Goal: Task Accomplishment & Management: Manage account settings

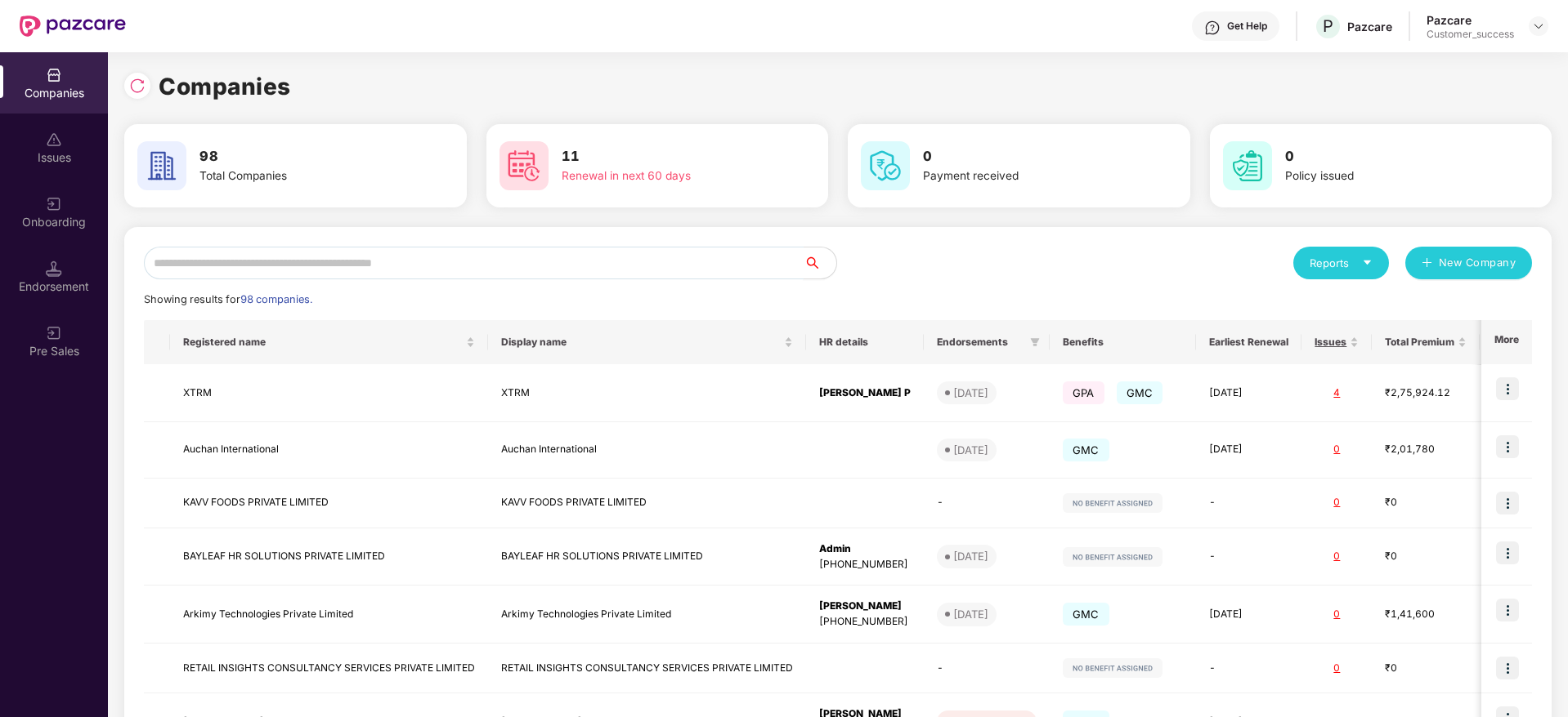
click at [283, 267] on input "text" at bounding box center [474, 263] width 660 height 32
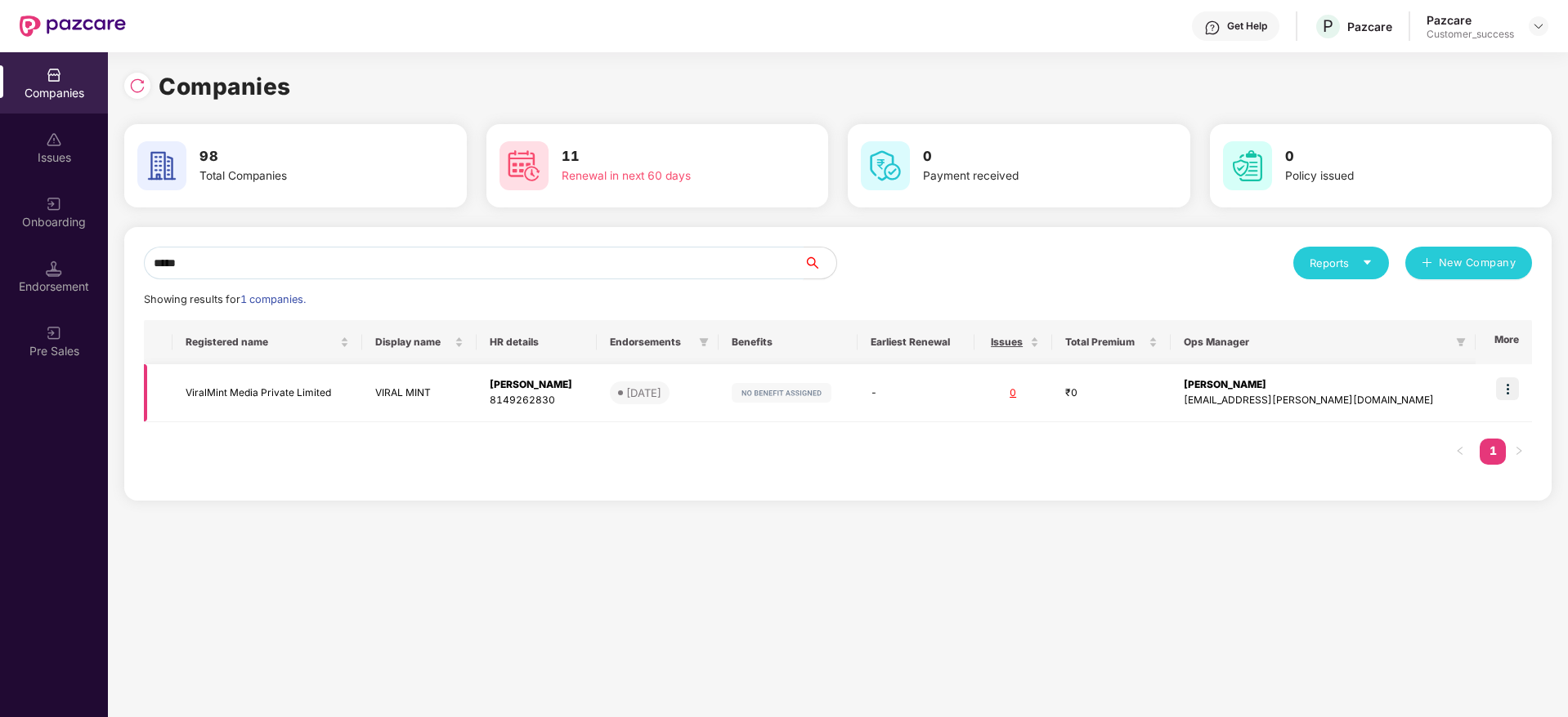
type input "*****"
click at [1509, 373] on td at bounding box center [1504, 393] width 57 height 58
click at [1508, 389] on img at bounding box center [1508, 389] width 23 height 23
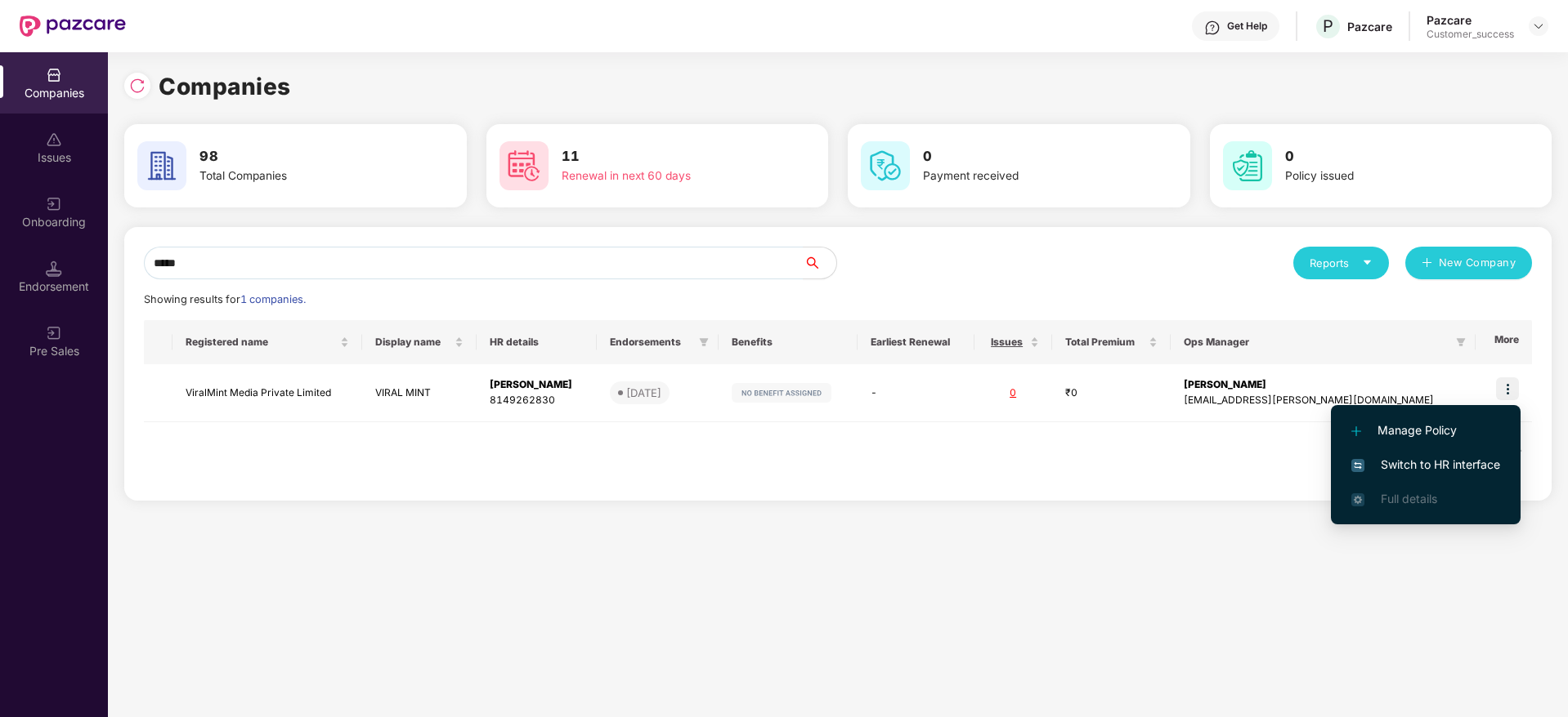
click at [1443, 472] on span "Switch to HR interface" at bounding box center [1426, 465] width 149 height 18
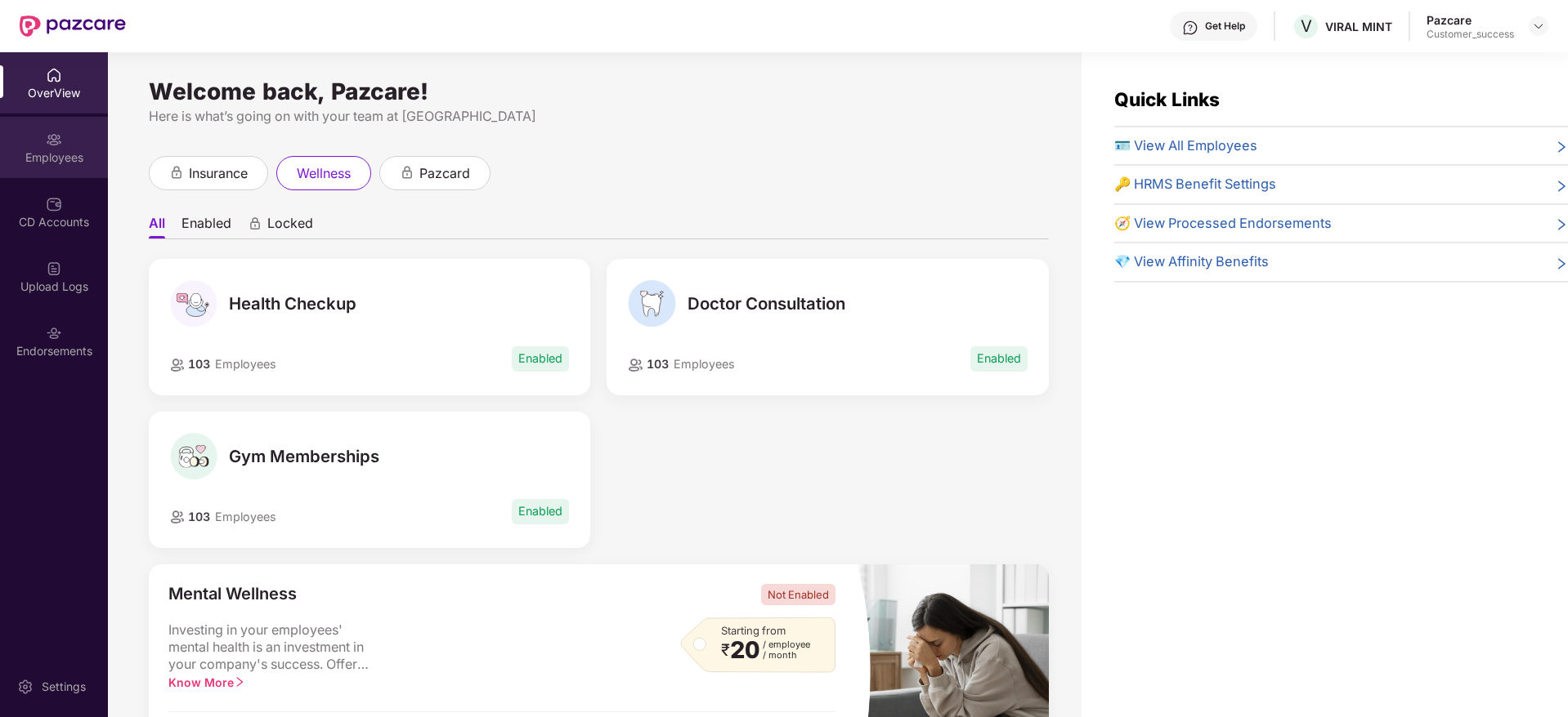
click at [82, 166] on div "Employees" at bounding box center [54, 147] width 108 height 62
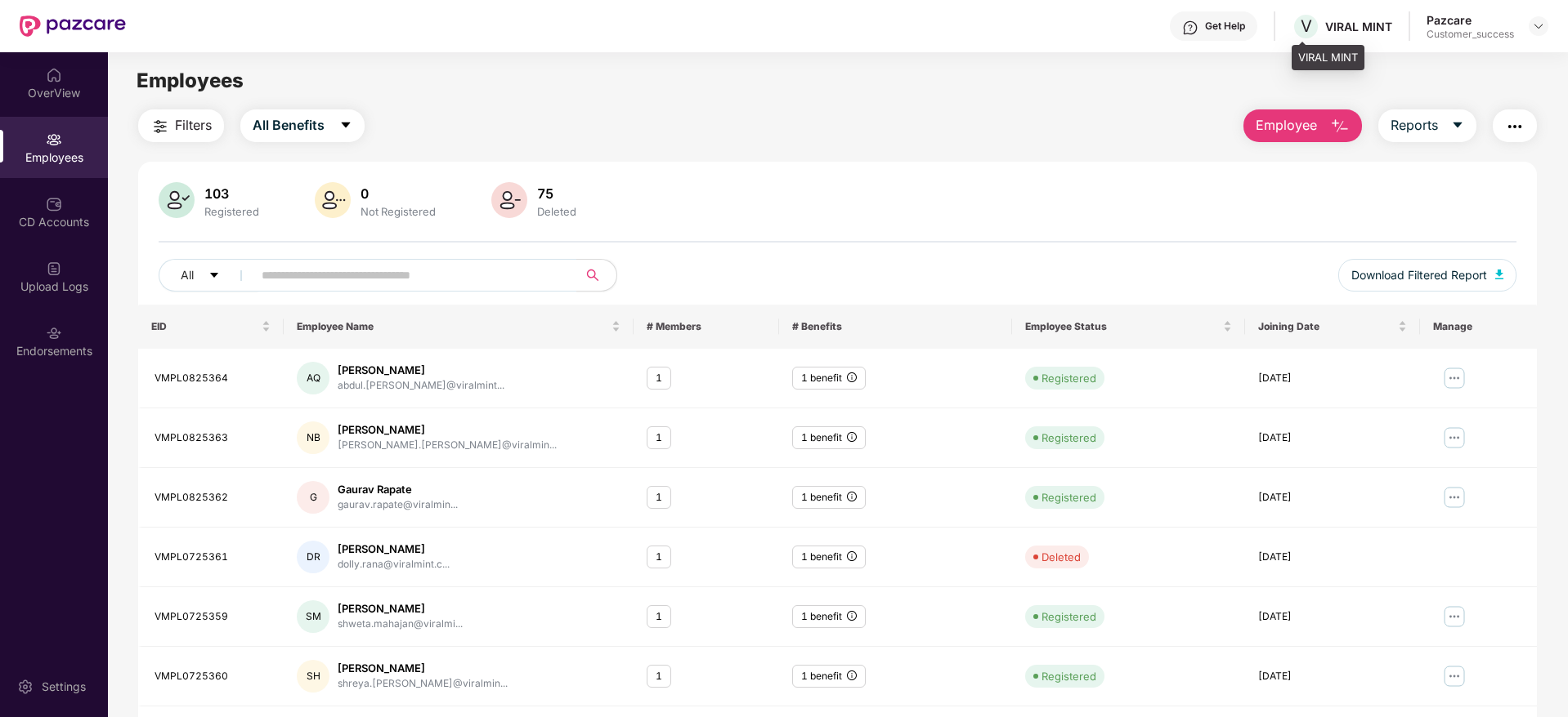
click at [1359, 27] on div "VIRAL MINT" at bounding box center [1358, 27] width 67 height 16
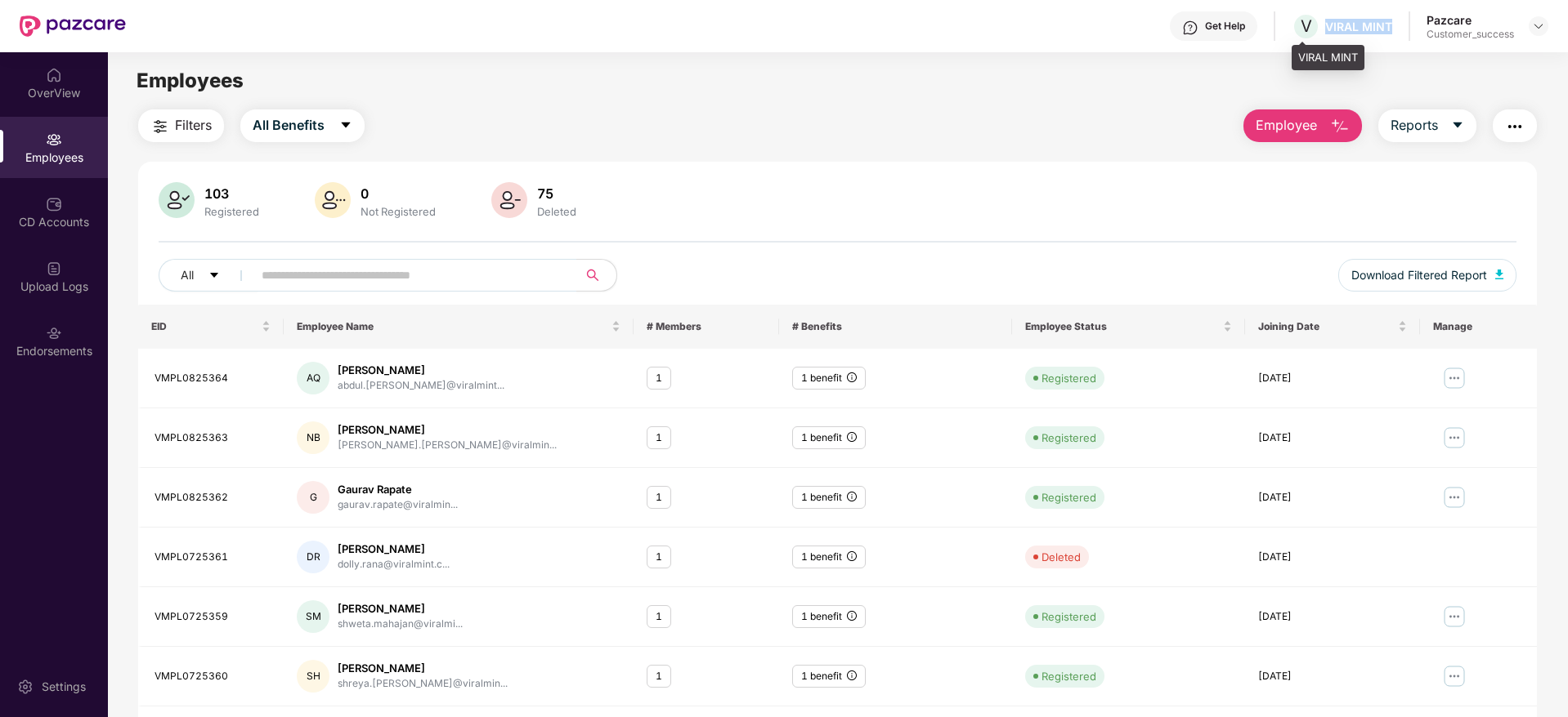
click at [1359, 27] on div "VIRAL MINT" at bounding box center [1358, 27] width 67 height 16
copy div "VIRAL MINT"
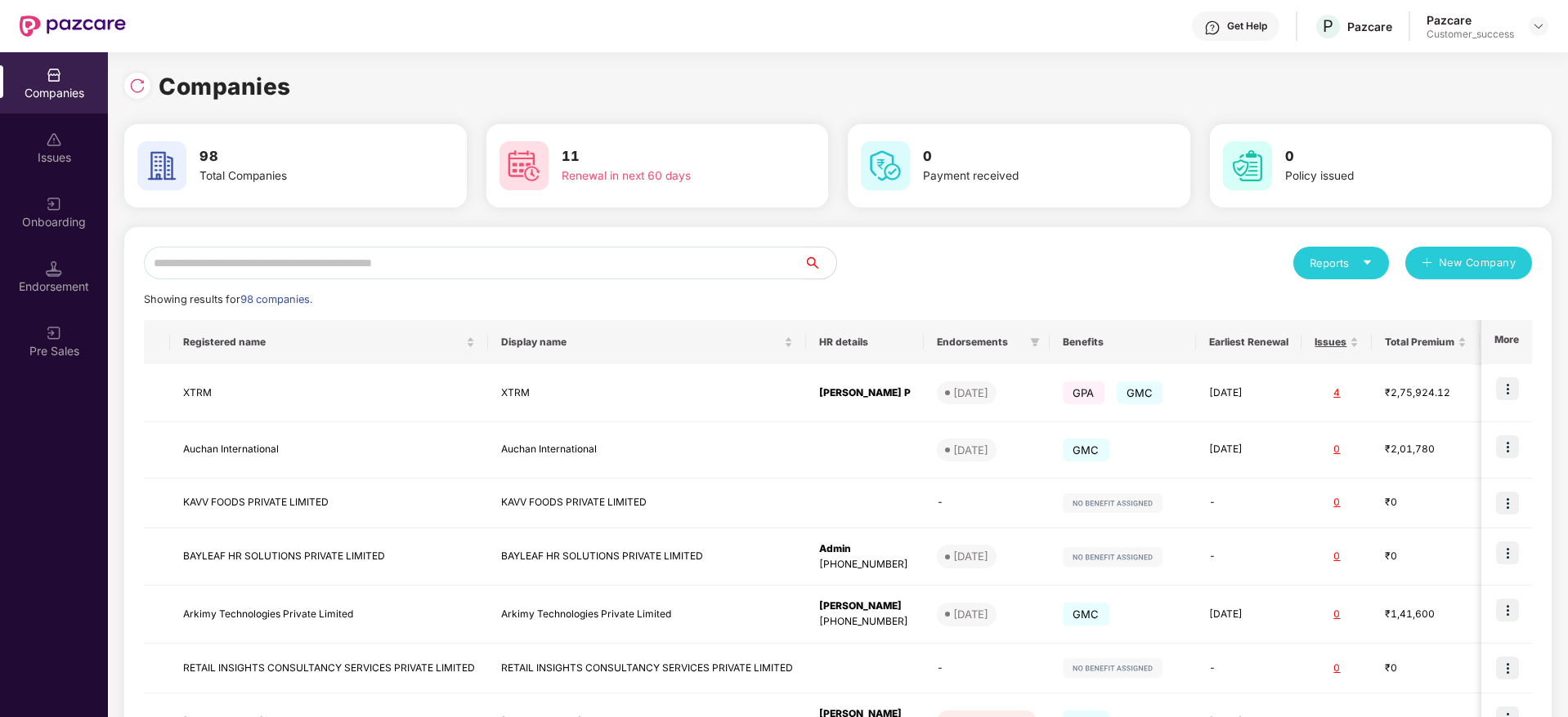
click at [265, 255] on input "text" at bounding box center [474, 263] width 660 height 32
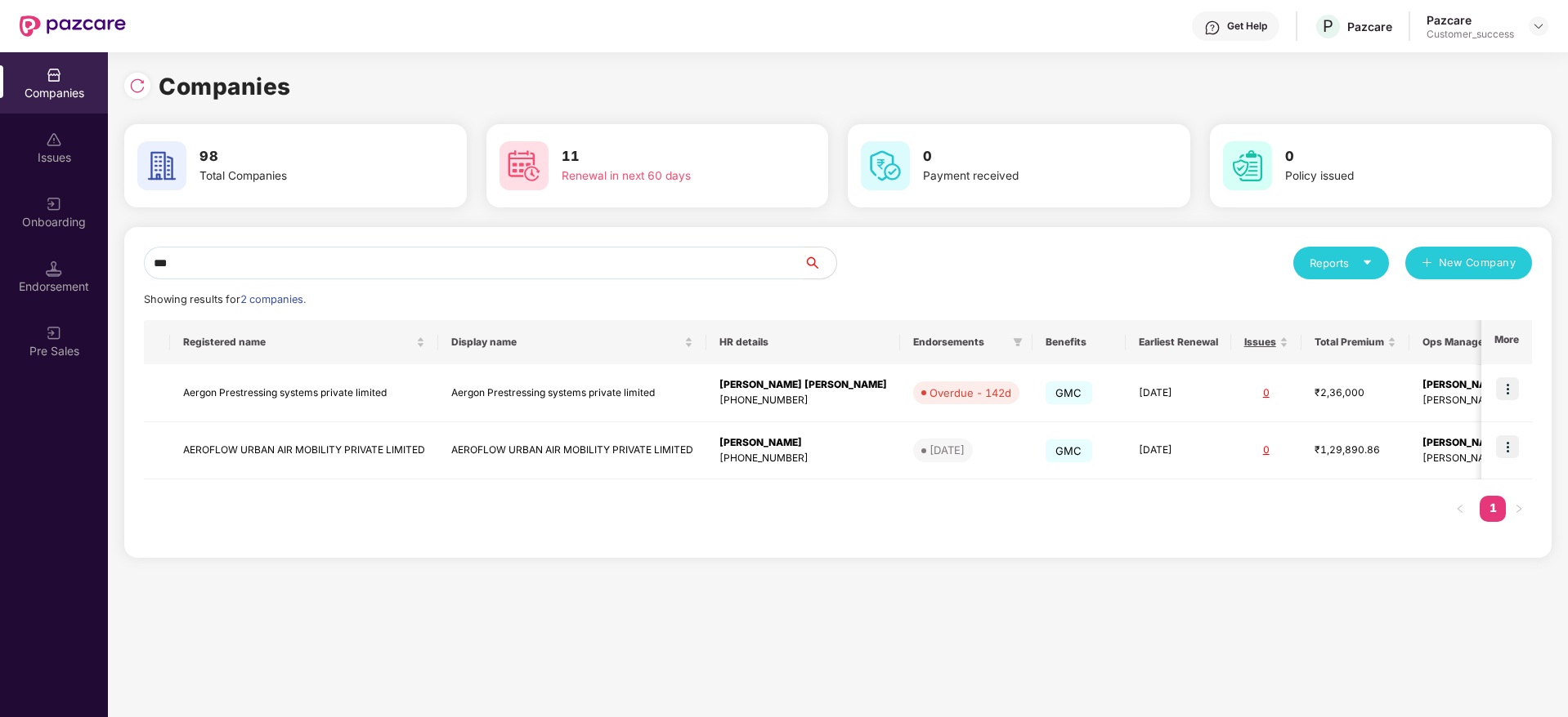
type input "***"
